Goal: Information Seeking & Learning: Learn about a topic

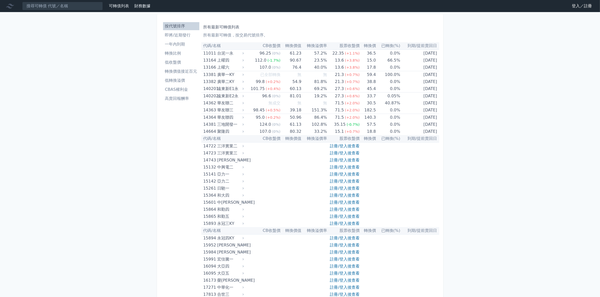
click at [180, 80] on li "低轉換溢價" at bounding box center [181, 81] width 36 height 6
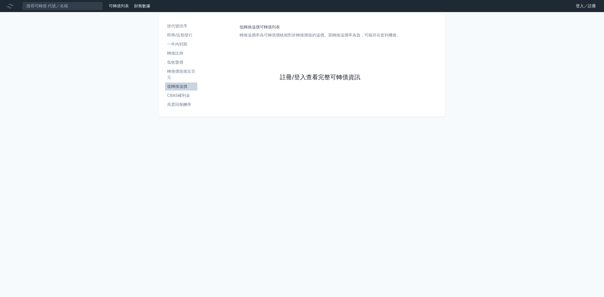
click at [297, 79] on link "註冊/登入查看完整可轉債資訊" at bounding box center [320, 78] width 81 height 8
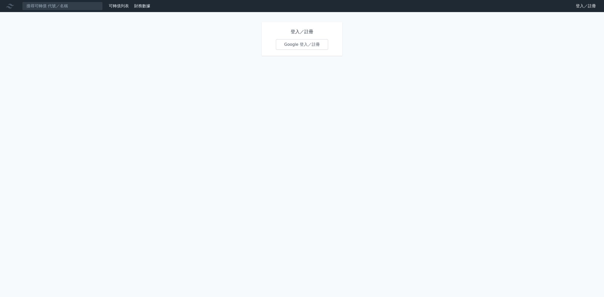
click at [297, 45] on link "Google 登入／註冊" at bounding box center [302, 44] width 52 height 11
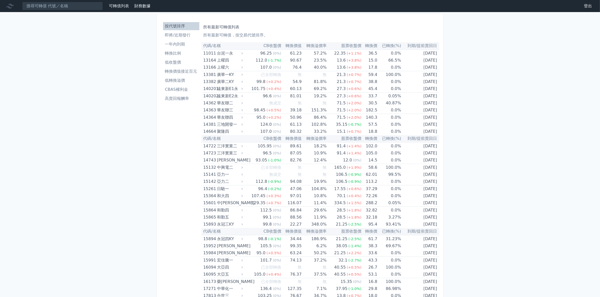
click at [176, 81] on li "低轉換溢價" at bounding box center [181, 81] width 36 height 6
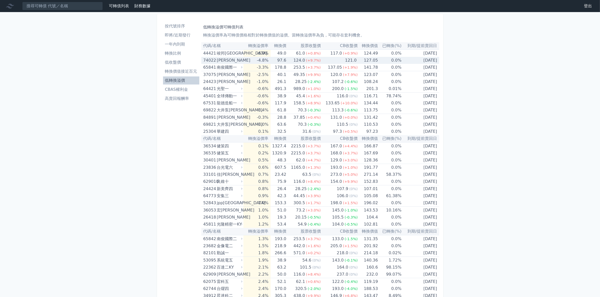
click at [305, 61] on div "124.0" at bounding box center [299, 60] width 14 height 7
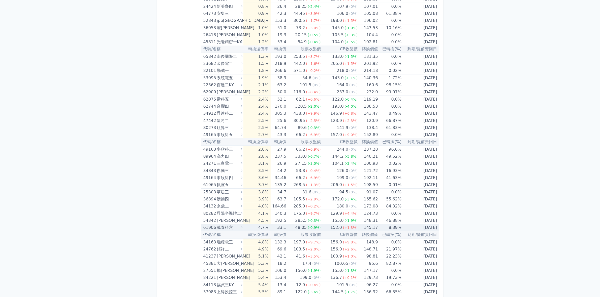
scroll to position [378, 0]
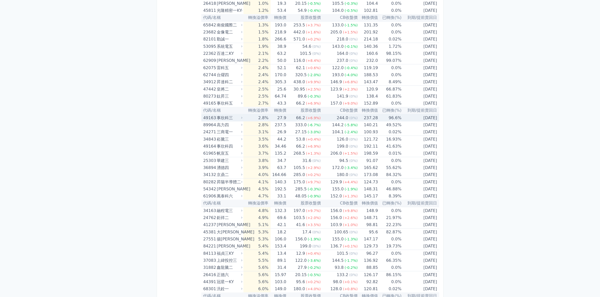
click at [267, 118] on td "2.8%" at bounding box center [256, 117] width 27 height 7
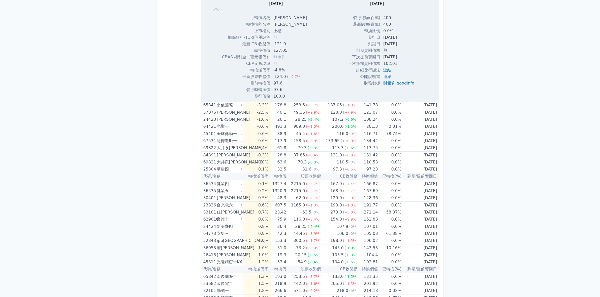
scroll to position [0, 0]
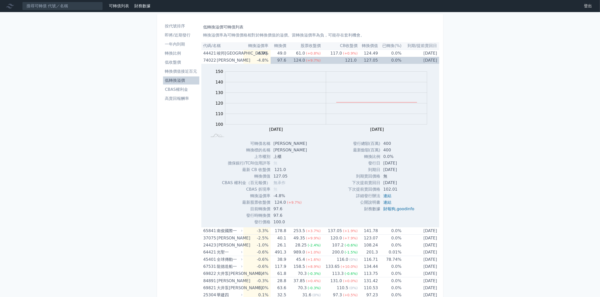
click at [174, 99] on li "高賣回報酬率" at bounding box center [181, 99] width 36 height 6
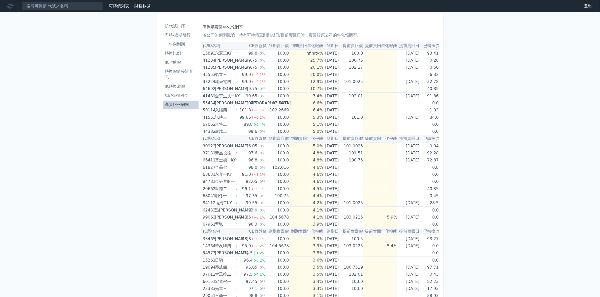
click at [179, 36] on li "即將/近期發行" at bounding box center [181, 35] width 36 height 6
